Goal: Information Seeking & Learning: Learn about a topic

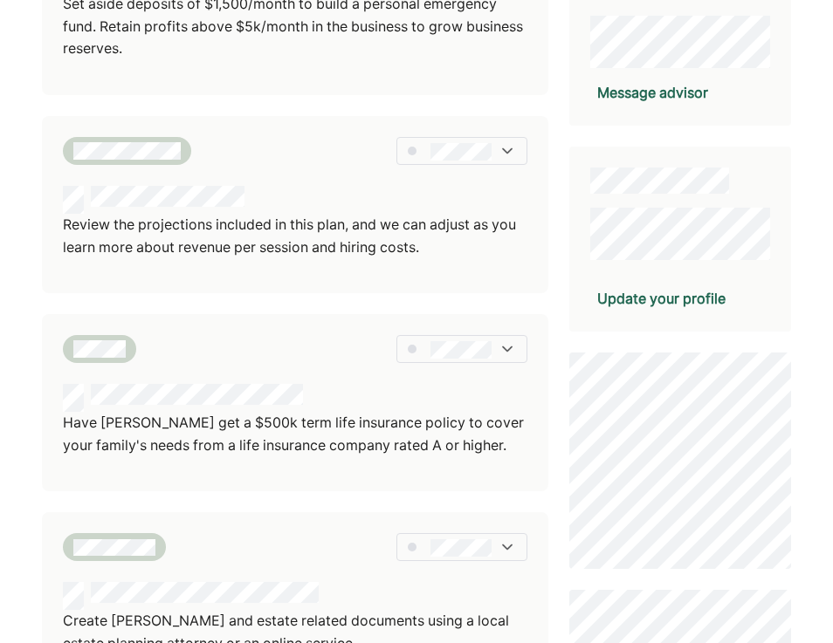
scroll to position [339, 0]
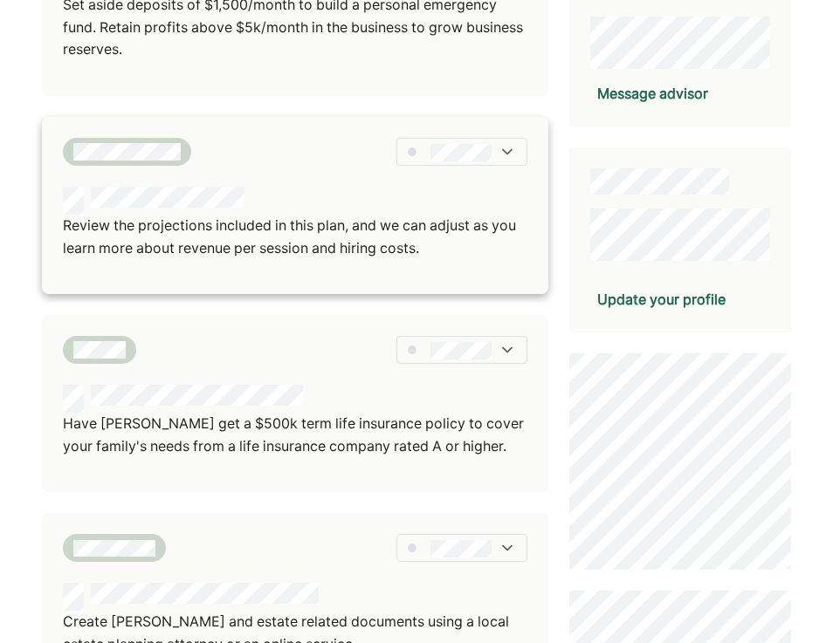
click at [409, 233] on p "Review the projections included in this plan, and we can adjust as you learn mo…" at bounding box center [295, 237] width 465 height 45
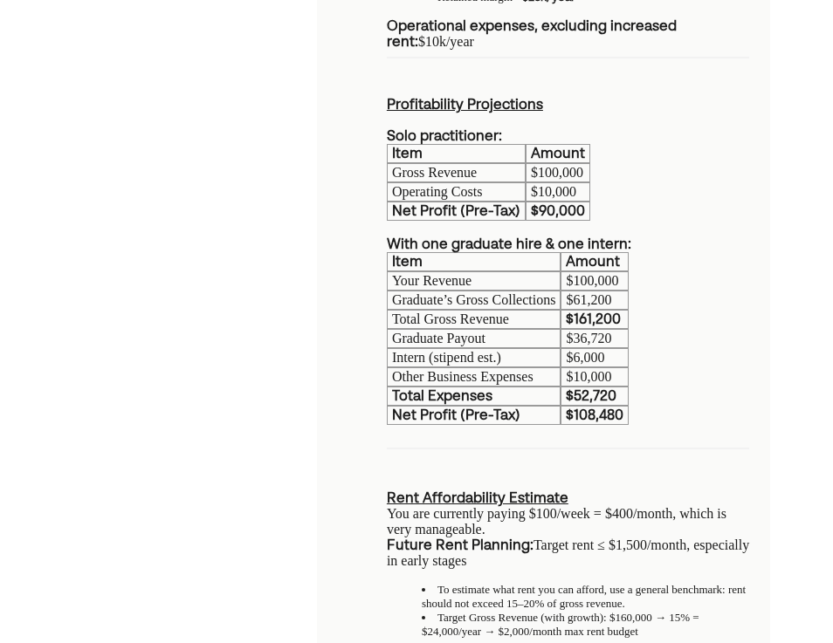
scroll to position [774, 0]
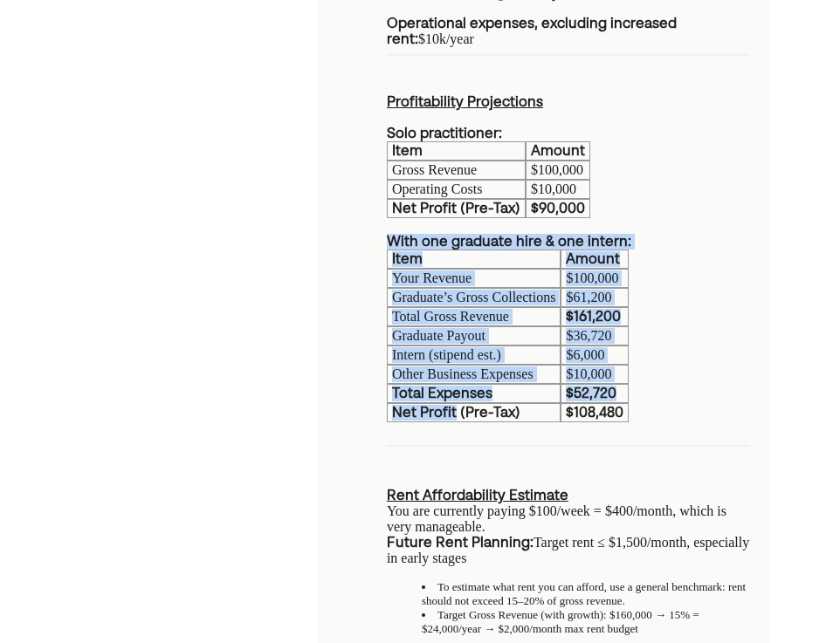
drag, startPoint x: 455, startPoint y: 490, endPoint x: 386, endPoint y: 489, distance: 69.0
click at [386, 489] on div "Average revenue analysis: Current: Sessions/week: 25 Weeks/year (net of time of…" at bounding box center [543, 153] width 453 height 1253
click at [427, 421] on b "Net Profit (Pre-Tax)" at bounding box center [456, 414] width 128 height 14
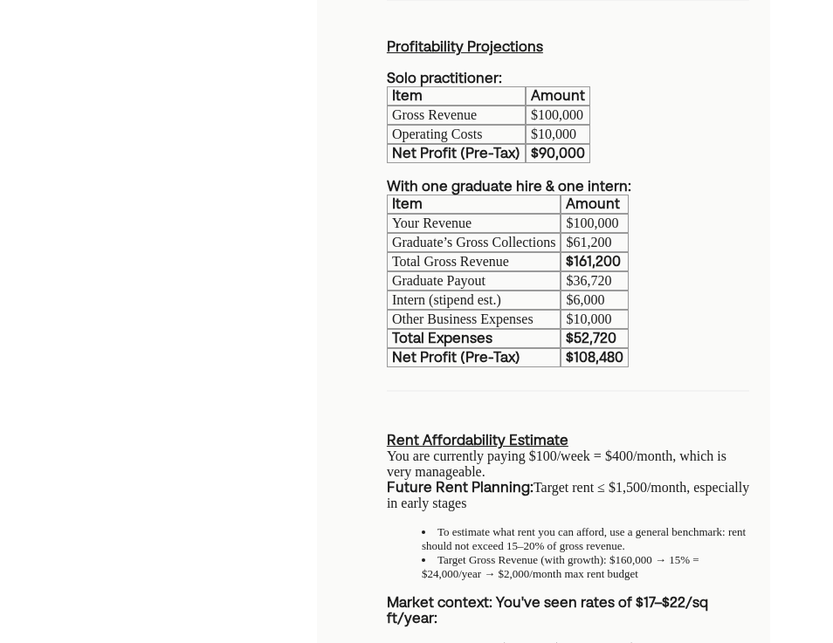
scroll to position [834, 0]
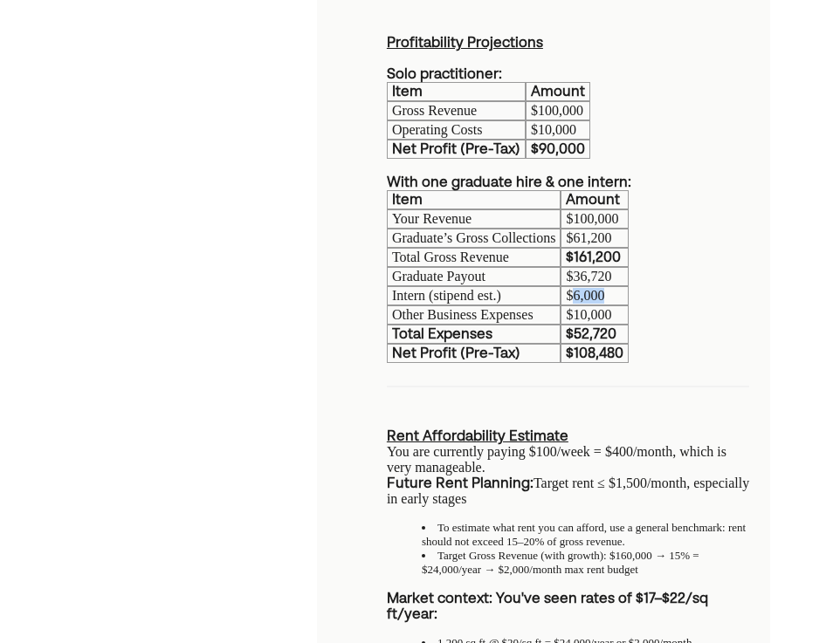
drag, startPoint x: 627, startPoint y: 367, endPoint x: 589, endPoint y: 372, distance: 37.8
click at [589, 304] on p "$6,000" at bounding box center [595, 296] width 58 height 16
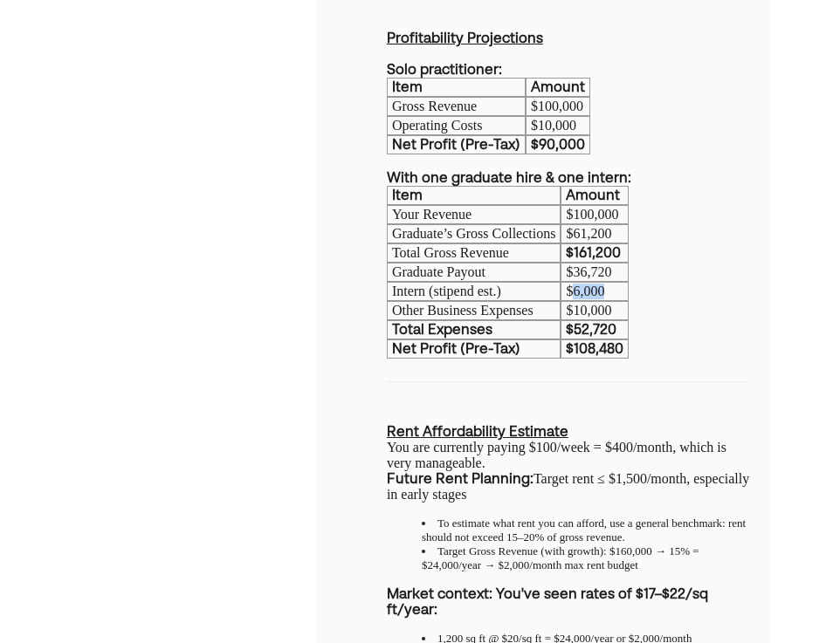
scroll to position [836, 0]
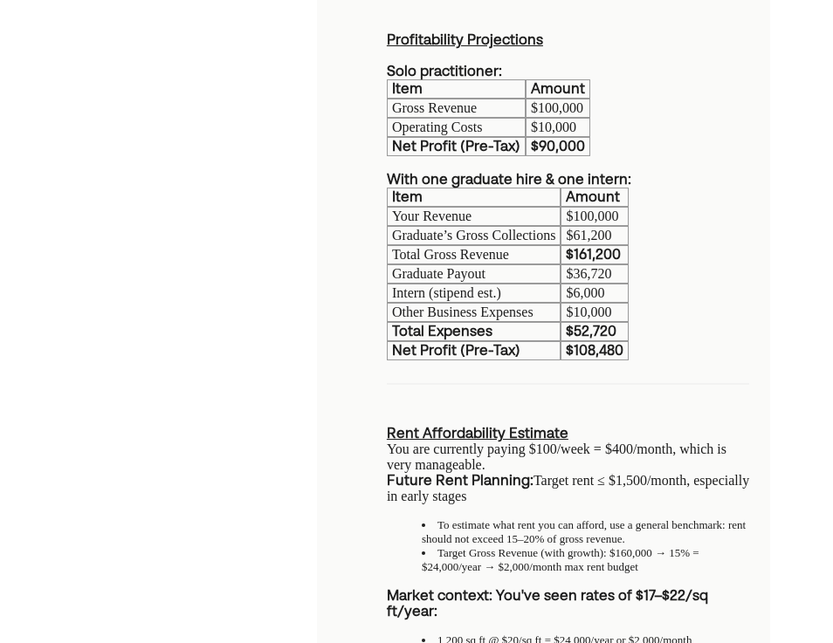
click at [615, 359] on b "$108,480" at bounding box center [595, 352] width 58 height 14
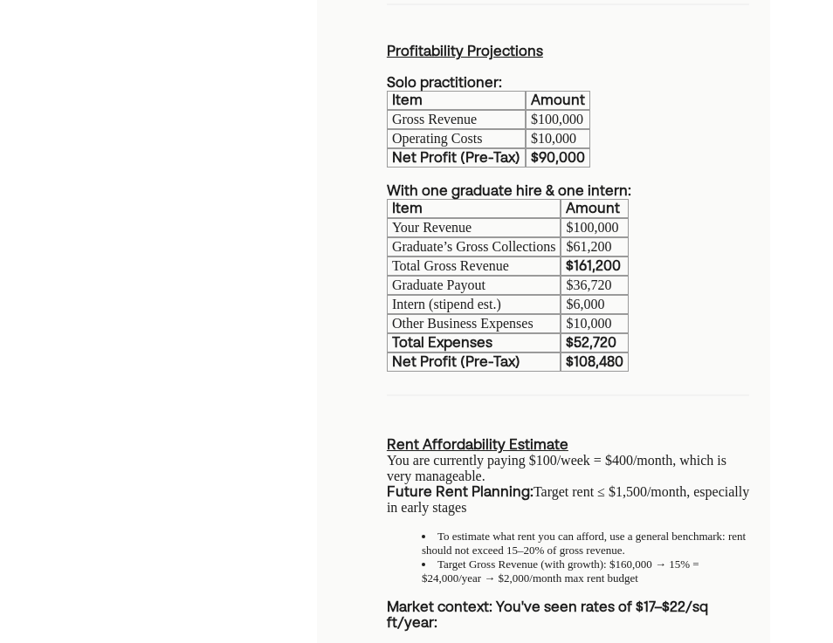
scroll to position [828, 0]
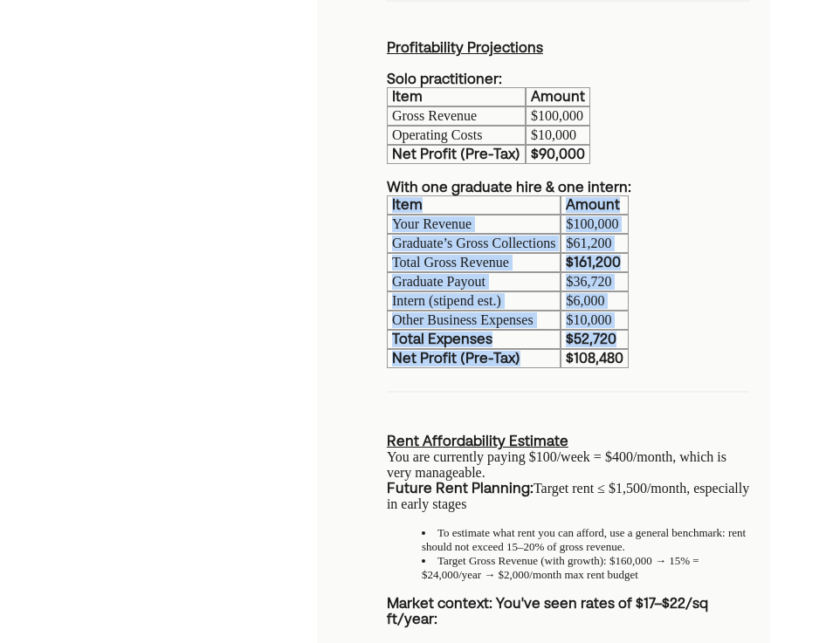
drag, startPoint x: 585, startPoint y: 438, endPoint x: 655, endPoint y: 434, distance: 70.0
click at [655, 434] on div "Average revenue analysis: Current: Sessions/week: 25 Weeks/year (net of time of…" at bounding box center [568, 99] width 362 height 1253
click at [623, 367] on b "$108,480" at bounding box center [595, 360] width 58 height 14
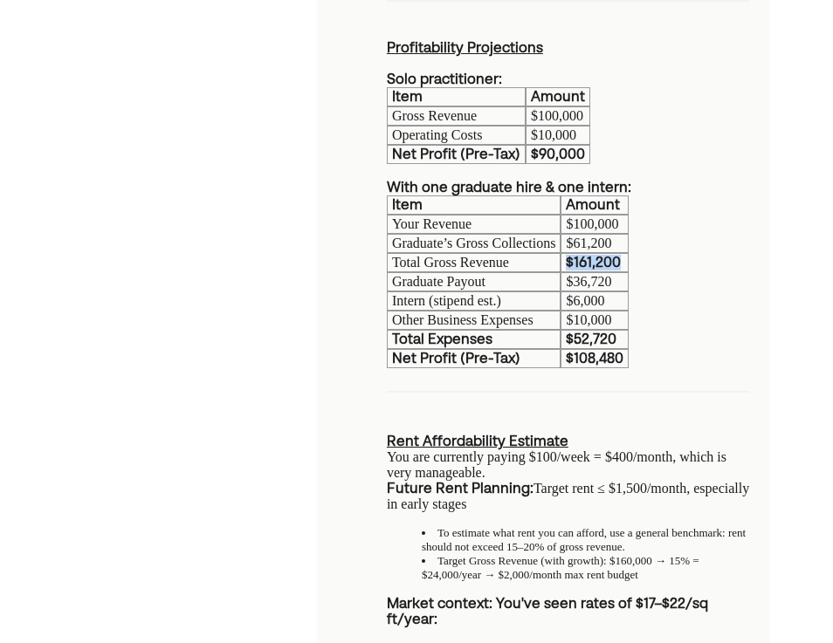
drag, startPoint x: 640, startPoint y: 331, endPoint x: 570, endPoint y: 327, distance: 69.9
click at [569, 272] on tr "Total Gross Revenue $161,200" at bounding box center [508, 262] width 243 height 19
drag, startPoint x: 642, startPoint y: 434, endPoint x: 576, endPoint y: 431, distance: 65.5
click at [574, 368] on tr "Net Profit (Pre-Tax) $108,480" at bounding box center [508, 358] width 243 height 19
click at [379, 490] on div "Average revenue analysis: Current: Sessions/week: 25 Weeks/year (net of time of…" at bounding box center [543, 99] width 453 height 1253
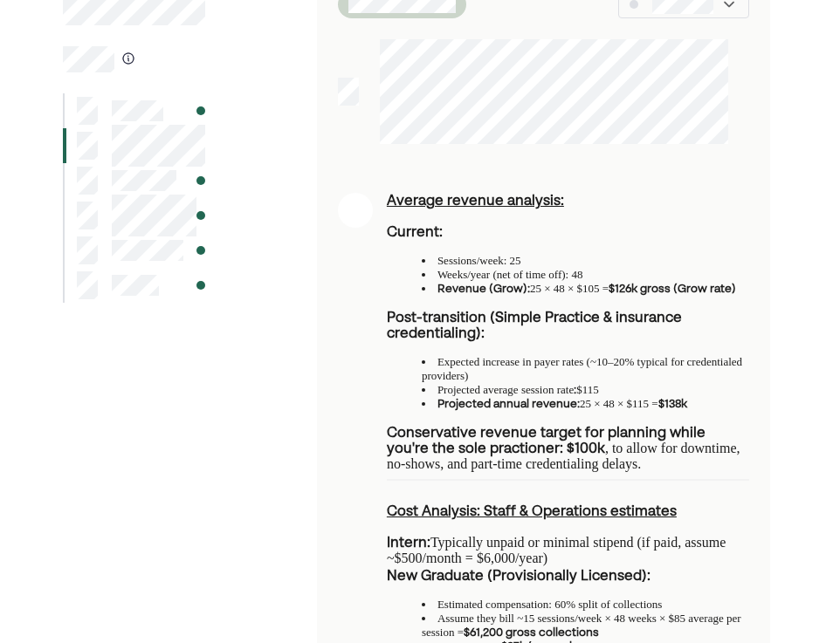
scroll to position [113, 0]
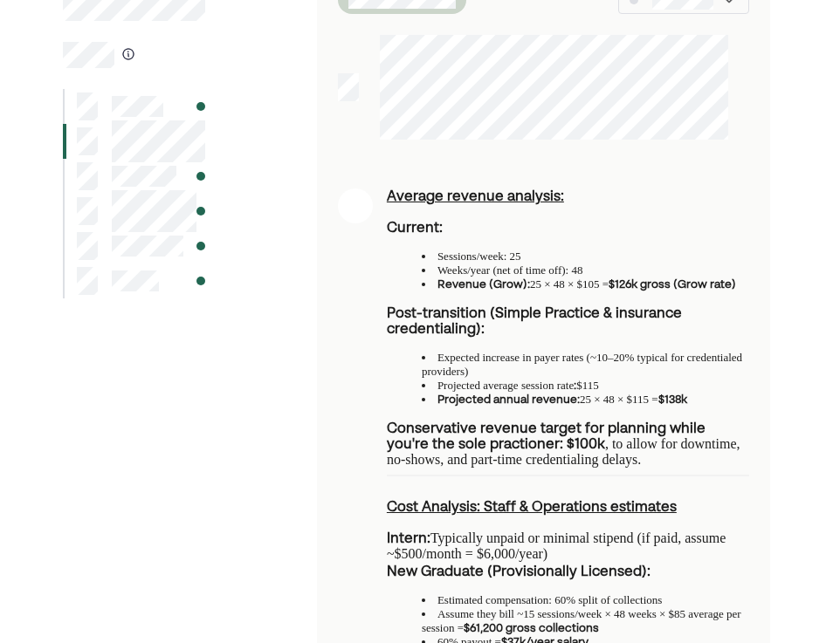
click at [474, 278] on li "Weeks/year (net of time off): 48" at bounding box center [585, 271] width 327 height 14
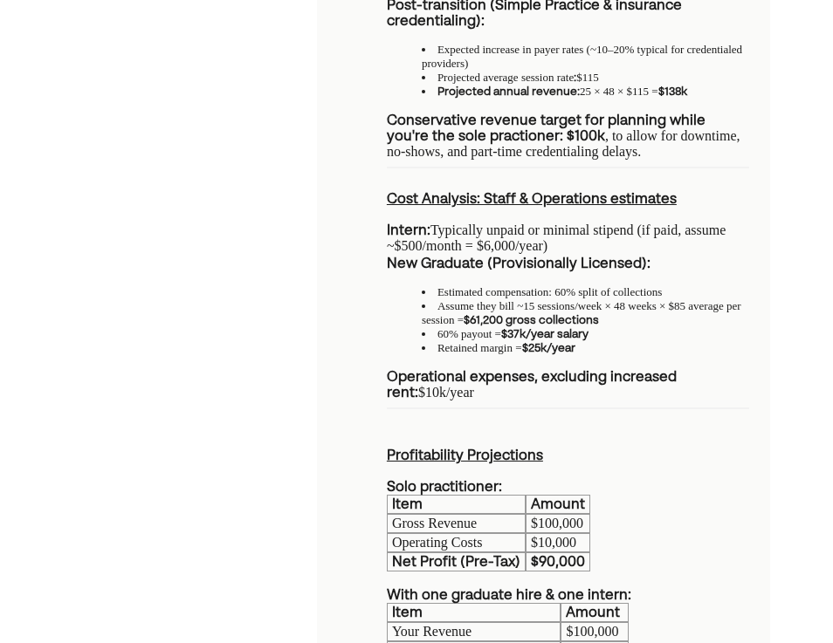
scroll to position [422, 0]
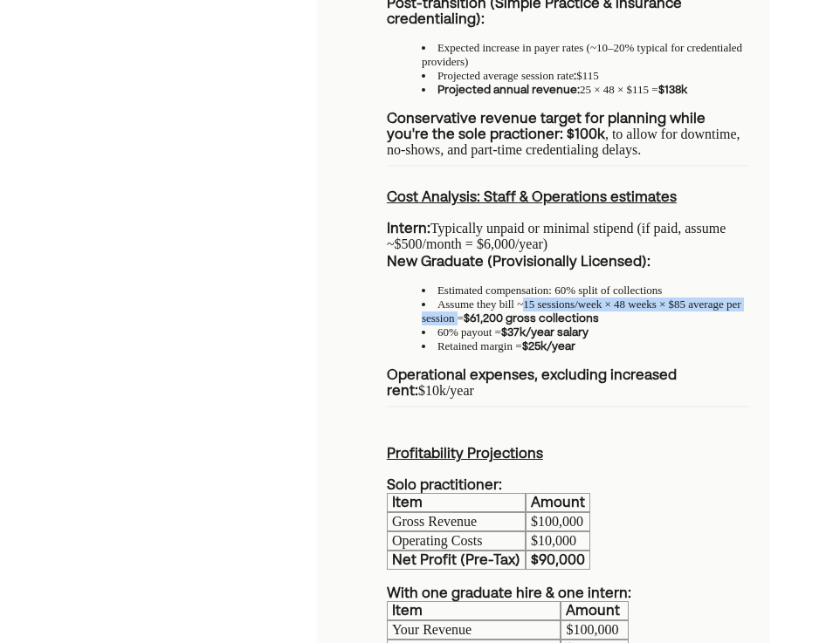
drag, startPoint x: 526, startPoint y: 345, endPoint x: 530, endPoint y: 355, distance: 11.0
click at [530, 326] on li "Assume they bill ~15 sessions/week × 48 weeks × $85 average per session = $61,2…" at bounding box center [585, 312] width 327 height 28
click at [340, 370] on div "Average revenue analysis: Current: Sessions/week: 25 Weeks/year (net of time of…" at bounding box center [543, 505] width 453 height 1253
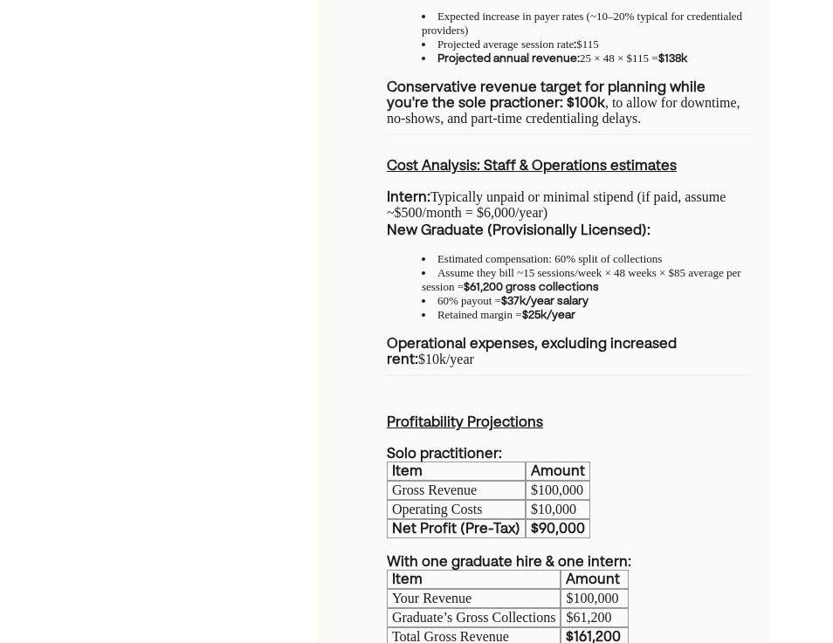
scroll to position [456, 0]
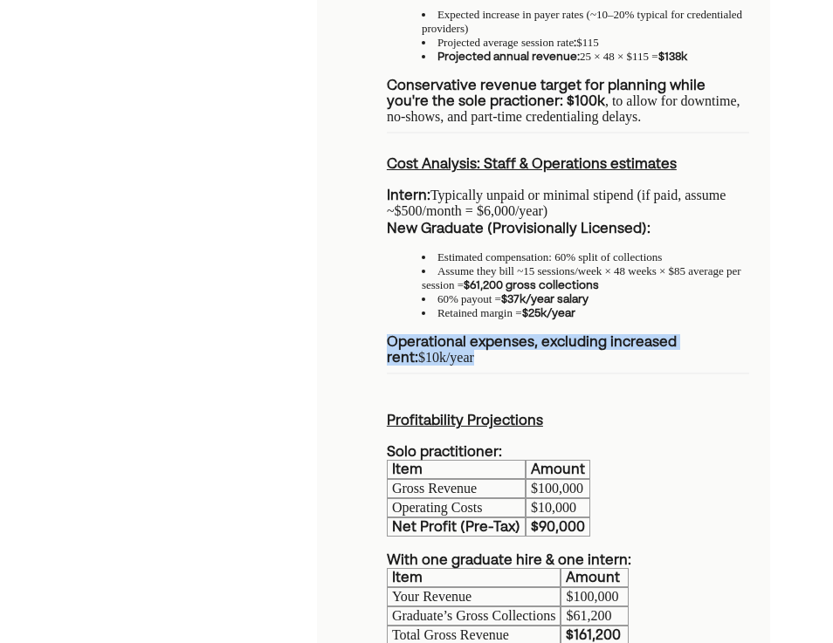
drag, startPoint x: 482, startPoint y: 399, endPoint x: 367, endPoint y: 381, distance: 116.7
click at [367, 381] on div "Average revenue analysis: Current: Sessions/week: 25 Weeks/year (net of time of…" at bounding box center [543, 472] width 453 height 1253
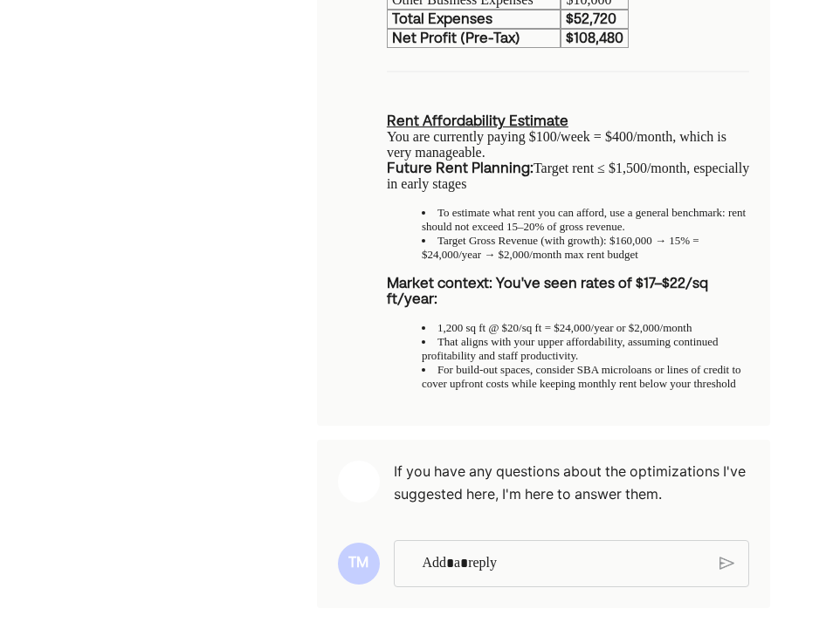
scroll to position [1256, 0]
click at [461, 586] on div "Rich Text Editor. Editing area: main" at bounding box center [564, 563] width 302 height 45
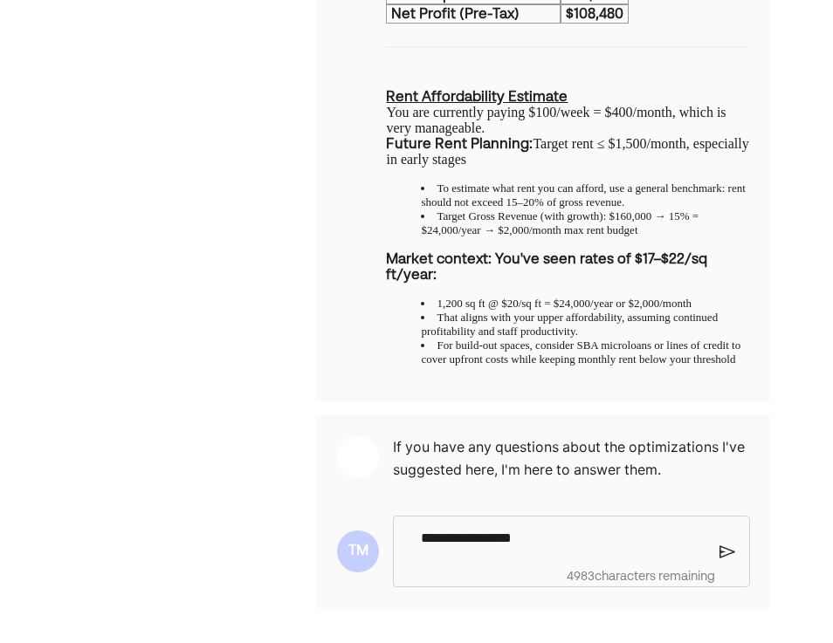
scroll to position [1282, 0]
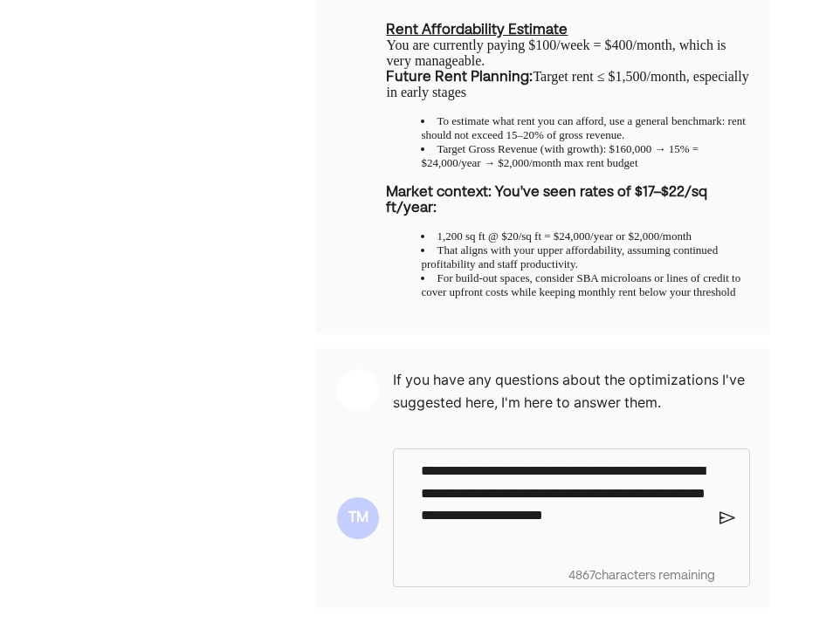
click at [512, 549] on p "**********" at bounding box center [563, 504] width 285 height 89
click at [492, 549] on p "**********" at bounding box center [563, 504] width 285 height 89
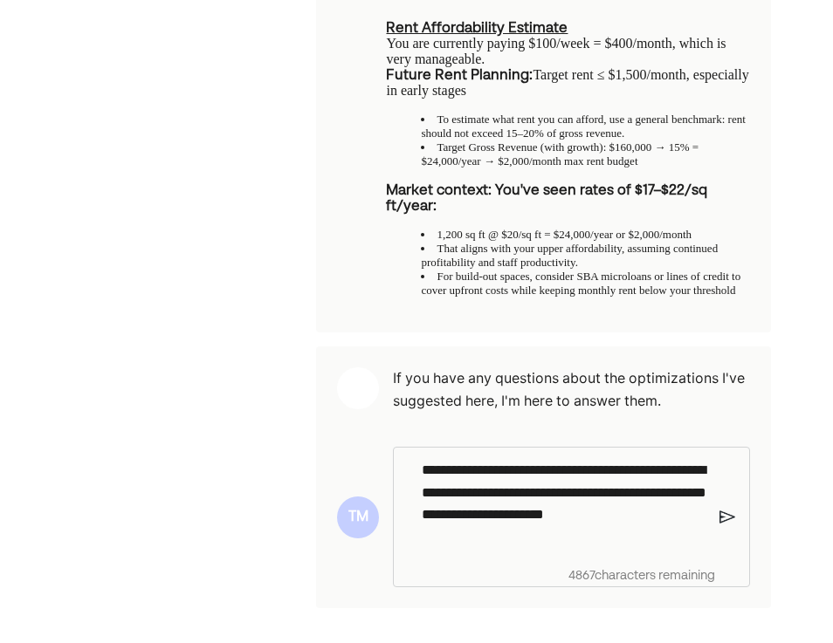
click at [723, 525] on img at bounding box center [726, 518] width 15 height 16
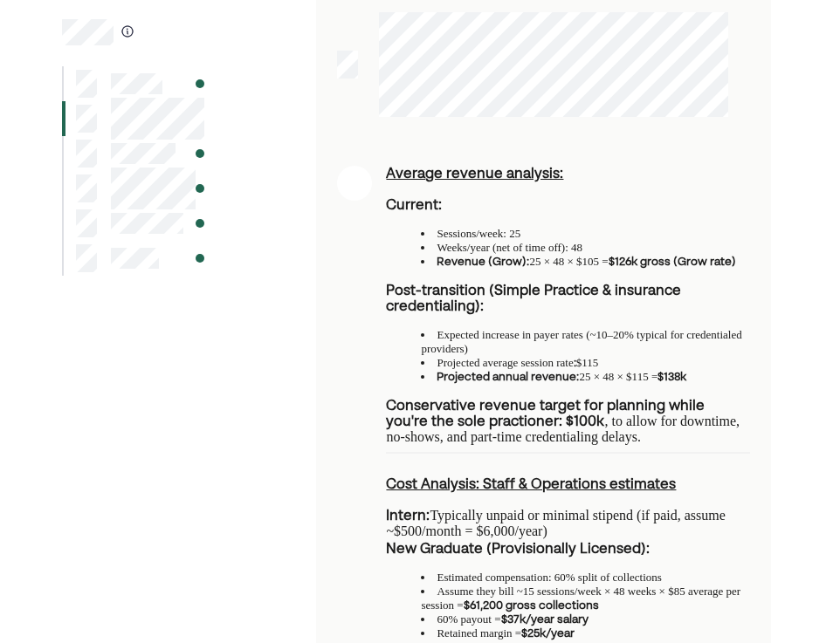
scroll to position [0, 0]
